Goal: Information Seeking & Learning: Find specific fact

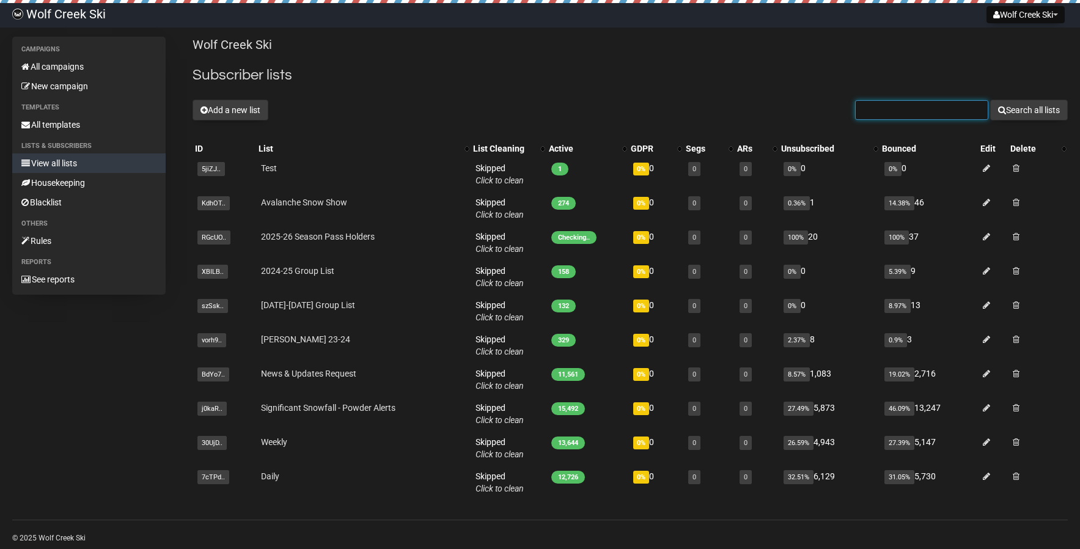
click at [885, 112] on input "text" at bounding box center [921, 110] width 133 height 20
type input "tickets@"
click at [1027, 110] on button "Search all lists" at bounding box center [1029, 110] width 78 height 21
click at [904, 113] on input "text" at bounding box center [921, 110] width 133 height 20
type input "rosanne@"
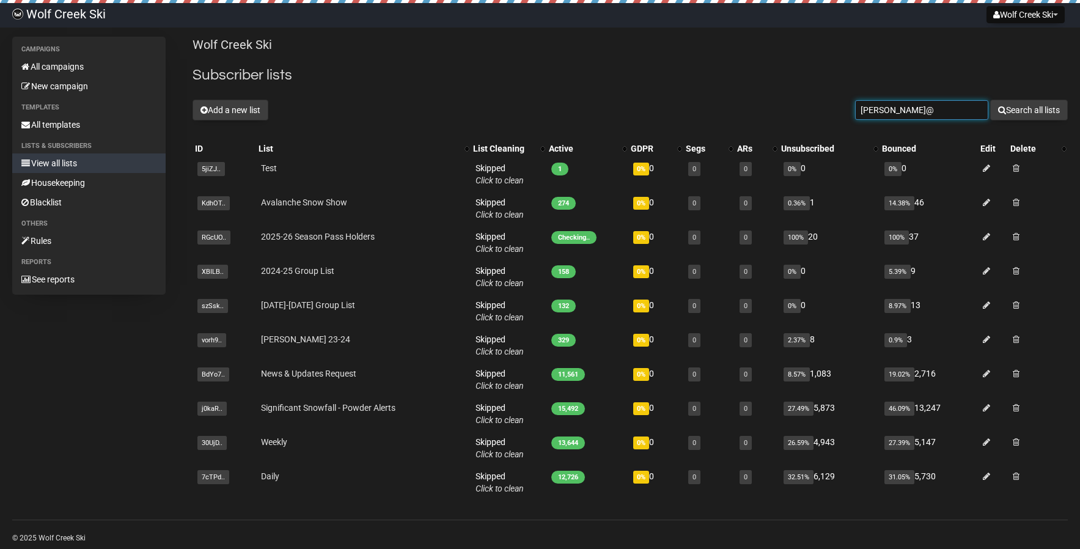
click at [1027, 110] on button "Search all lists" at bounding box center [1029, 110] width 78 height 21
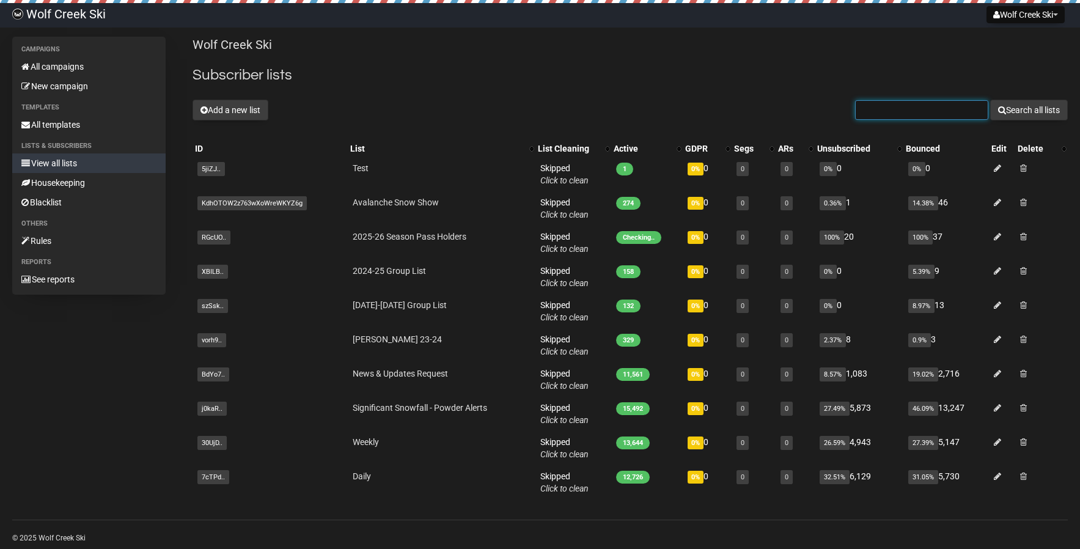
click at [917, 116] on input "text" at bounding box center [921, 110] width 133 height 20
type input "marketing@wolfcreekski.com"
click at [1023, 106] on button "Search all lists" at bounding box center [1029, 110] width 78 height 21
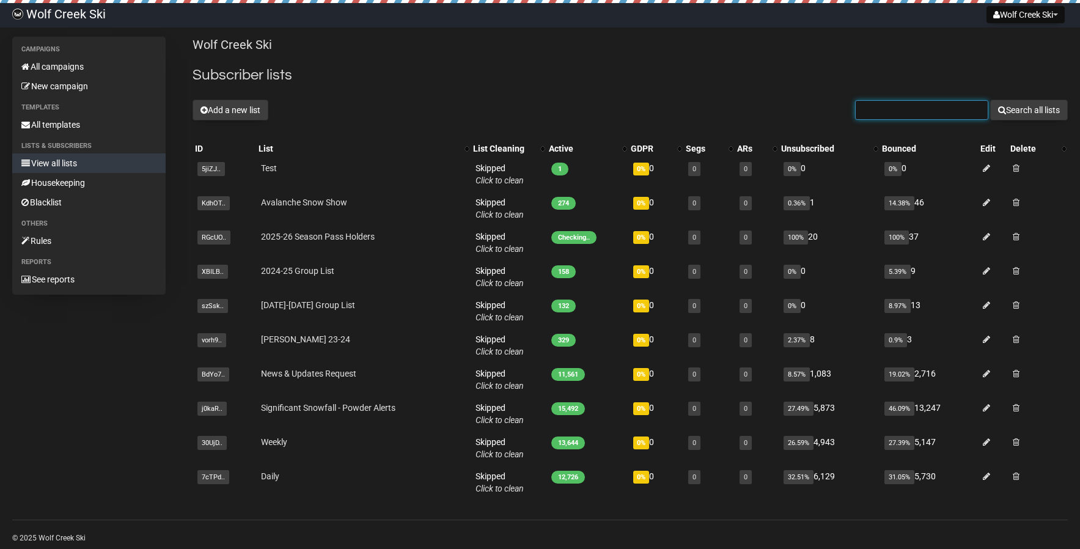
click at [977, 109] on input "text" at bounding box center [921, 110] width 133 height 20
type input "admin@"
click at [1027, 110] on button "Search all lists" at bounding box center [1029, 110] width 78 height 21
click at [905, 114] on input "text" at bounding box center [921, 110] width 133 height 20
type input "davey@"
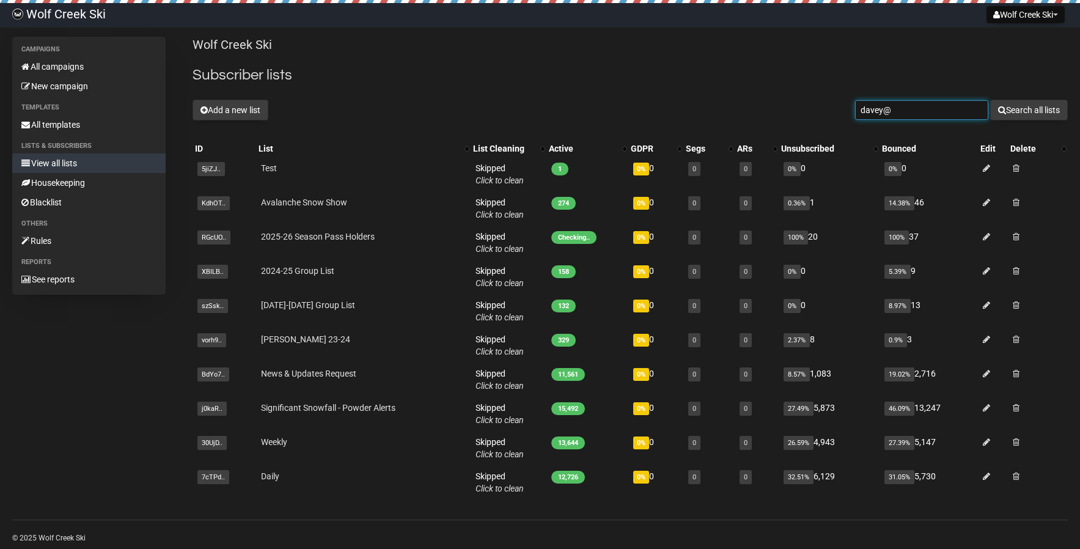
click at [1027, 110] on button "Search all lists" at bounding box center [1029, 110] width 78 height 21
click at [891, 110] on input "text" at bounding box center [921, 110] width 133 height 20
type input "johnt@tel"
click at [1027, 110] on button "Search all lists" at bounding box center [1029, 110] width 78 height 21
